Goal: Obtain resource: Download file/media

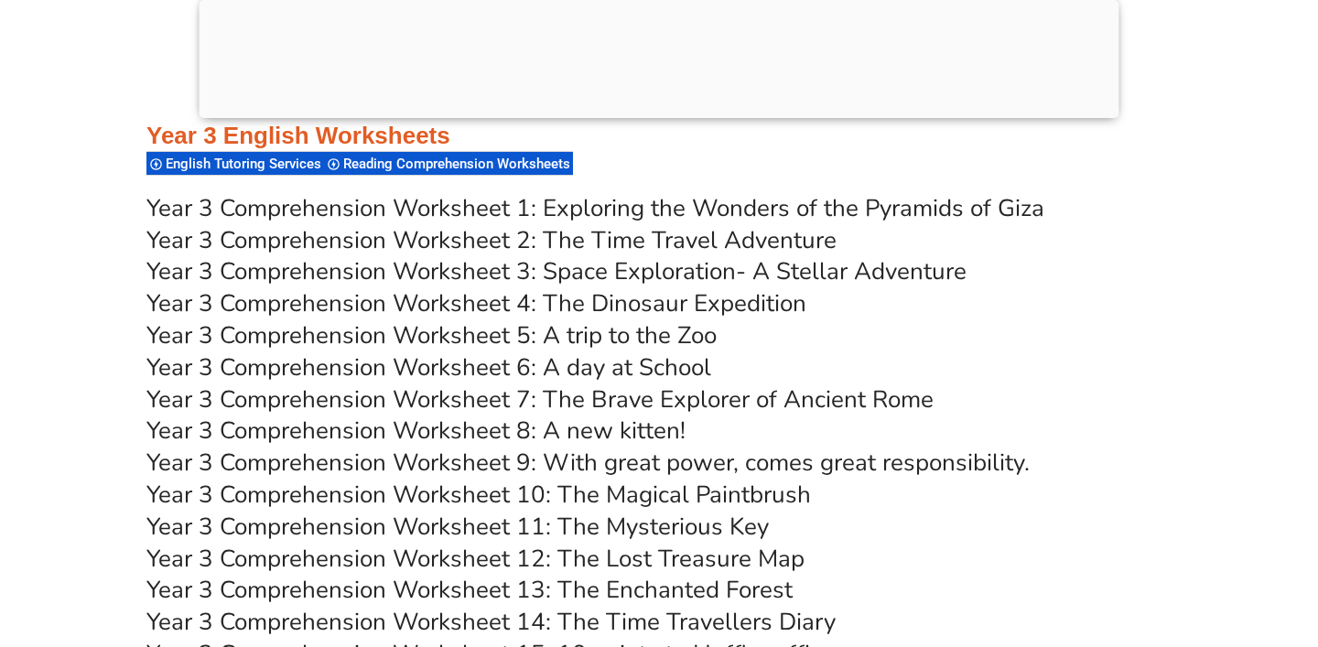
scroll to position [5979, 0]
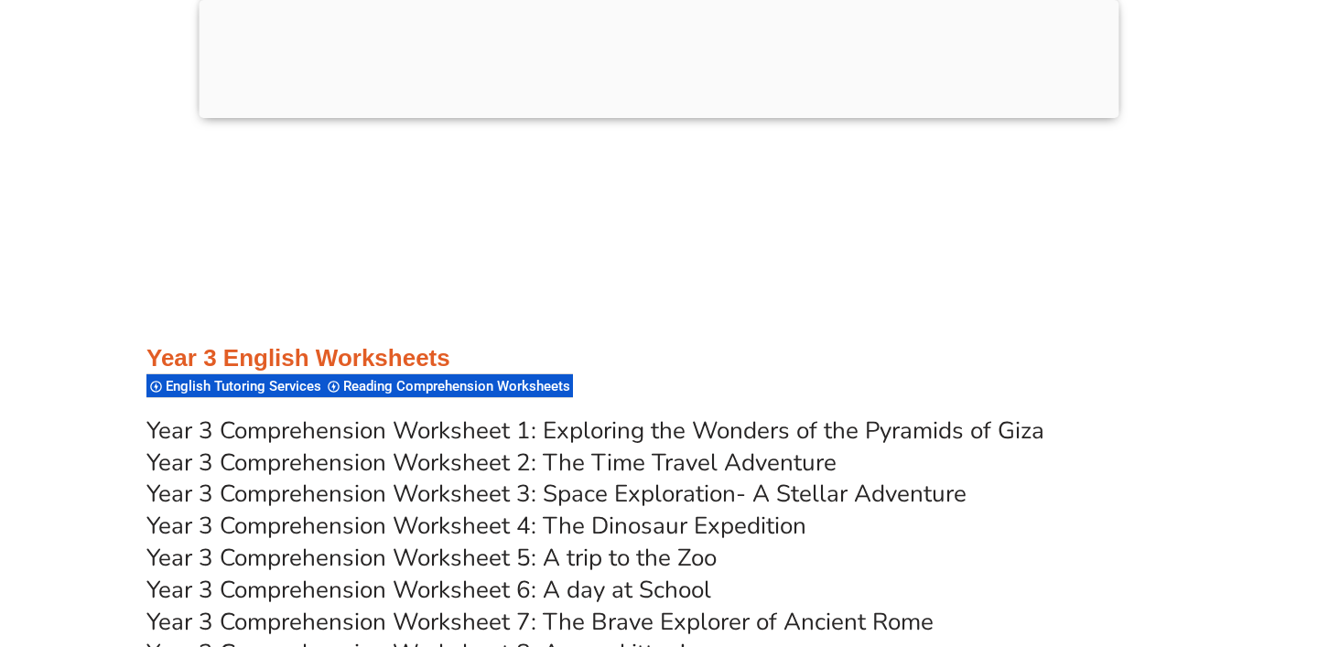
click at [543, 415] on link "Year 3 Comprehension Worksheet 1: Exploring the Wonders of the Pyramids of Giza" at bounding box center [595, 431] width 898 height 32
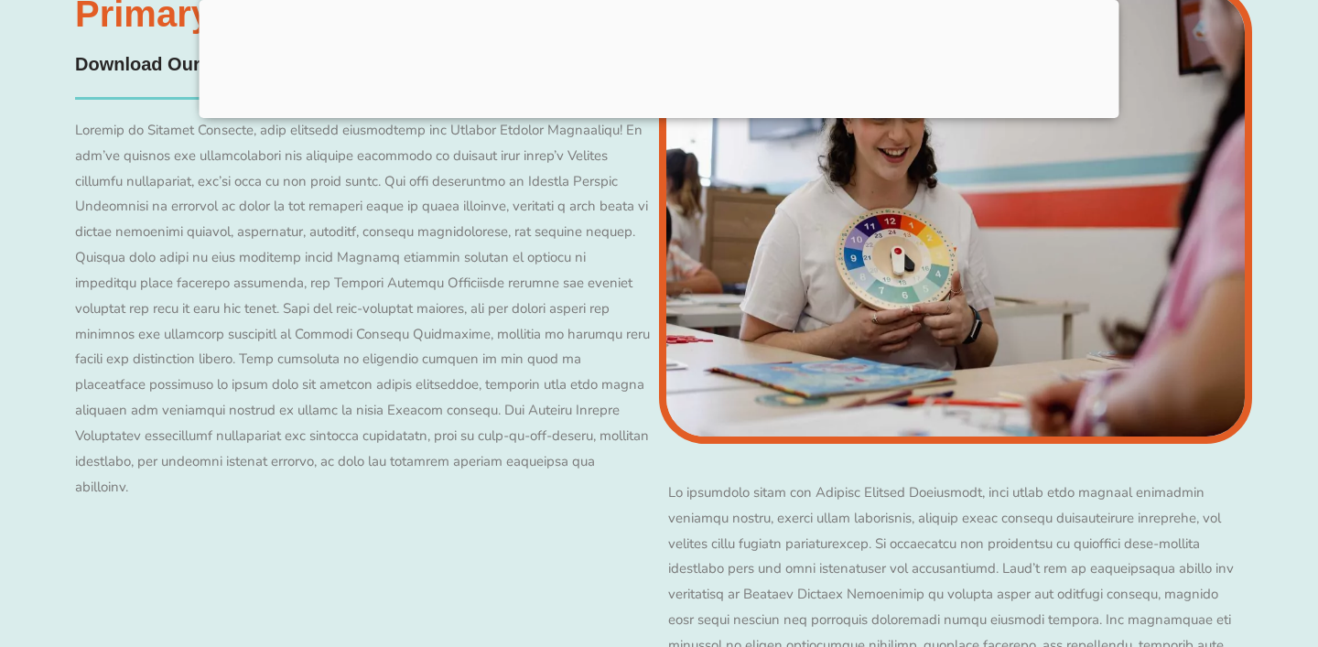
scroll to position [16731, 0]
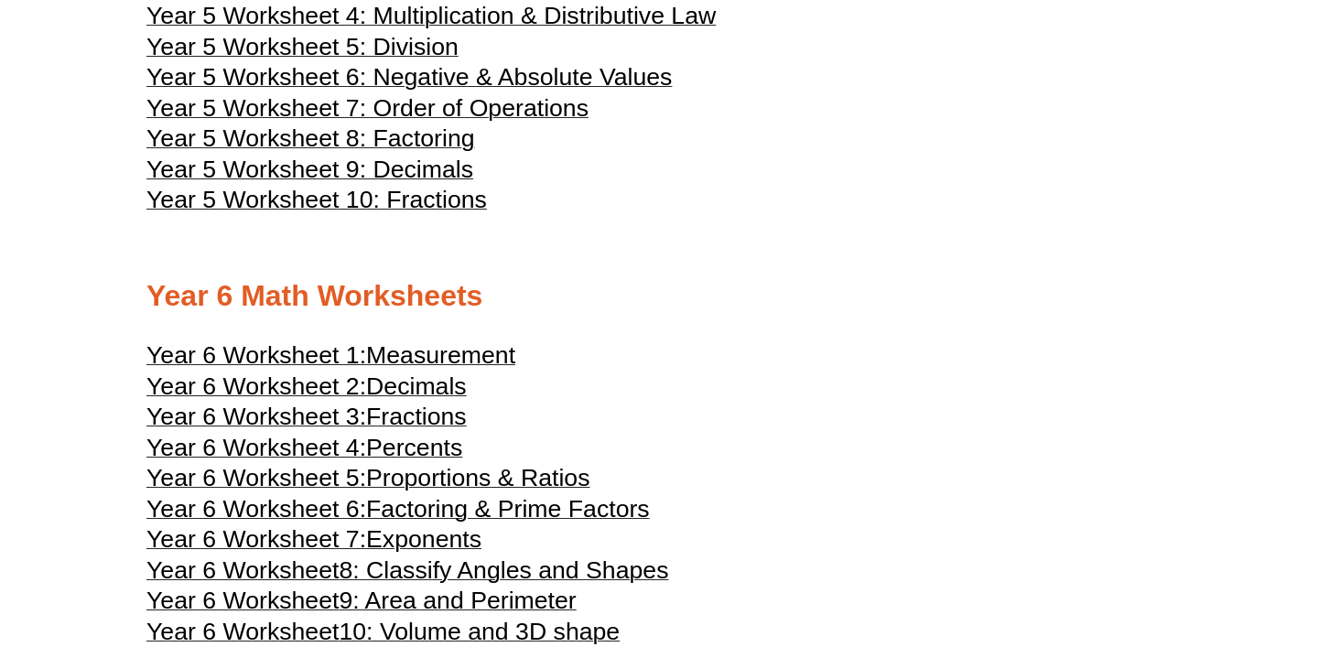
scroll to position [3621, 0]
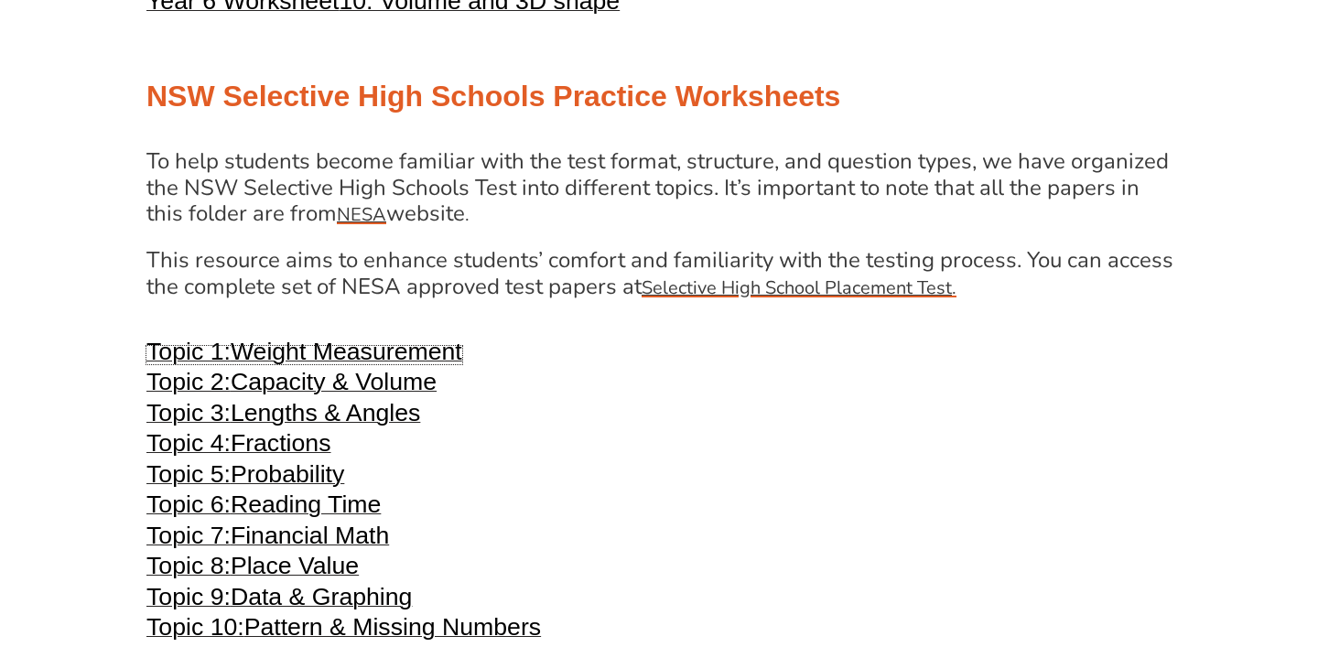
click at [377, 338] on span "Weight Measurement" at bounding box center [347, 351] width 232 height 27
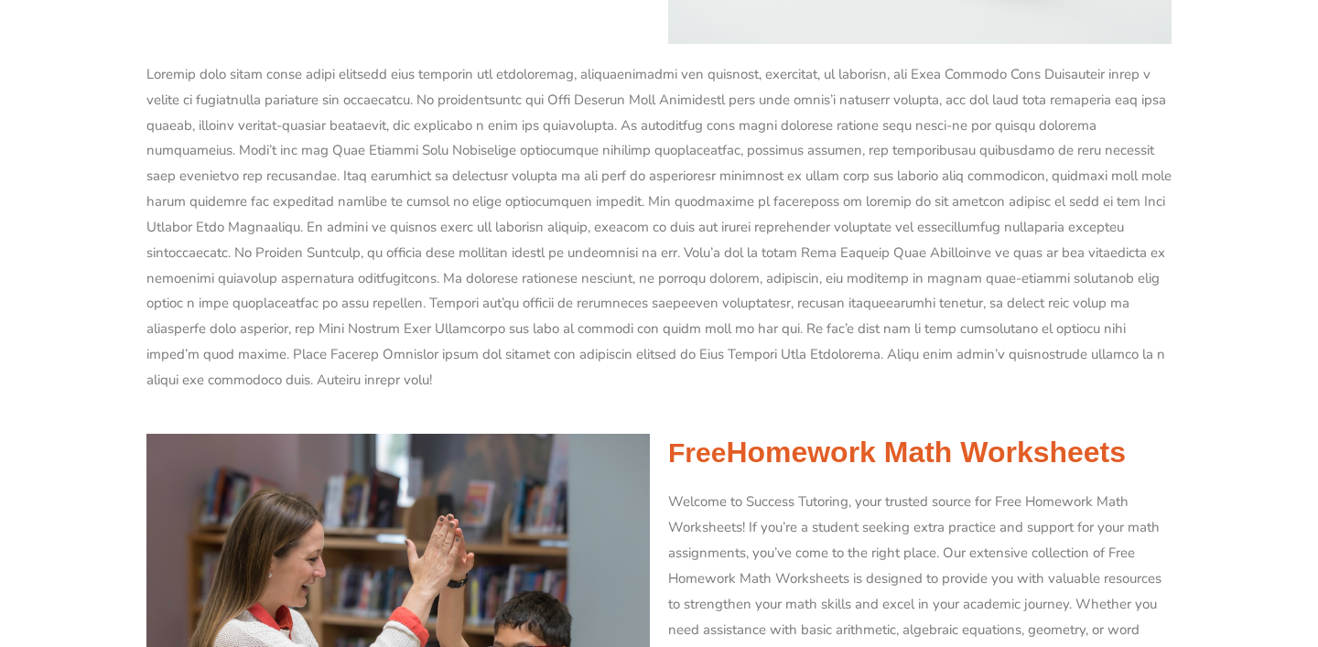
scroll to position [1078, 0]
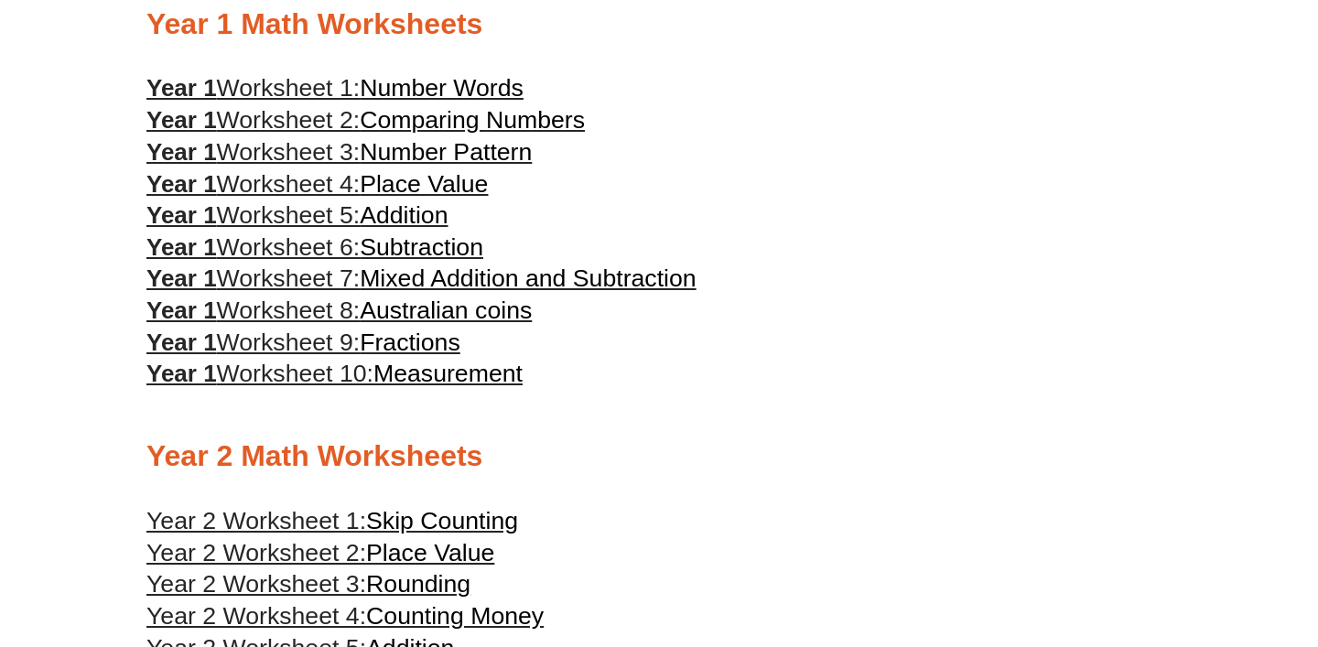
click at [476, 360] on span "Measurement" at bounding box center [448, 373] width 149 height 27
